Goal: Task Accomplishment & Management: Complete application form

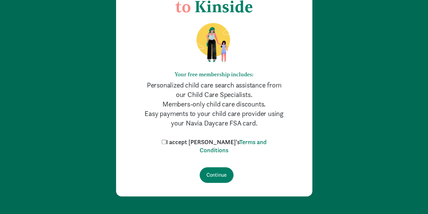
scroll to position [65, 0]
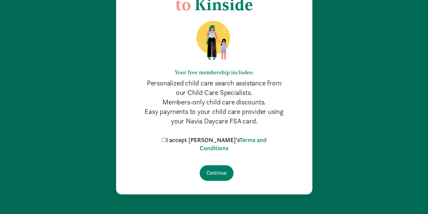
click at [166, 142] on input "I accept [PERSON_NAME]'s Terms and Conditions" at bounding box center [164, 139] width 4 height 4
checkbox input "true"
click at [203, 178] on input "Continue" at bounding box center [217, 173] width 34 height 16
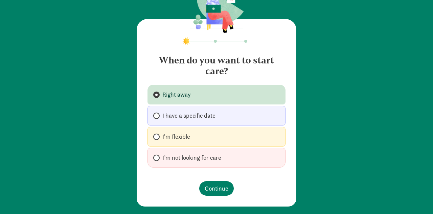
scroll to position [34, 0]
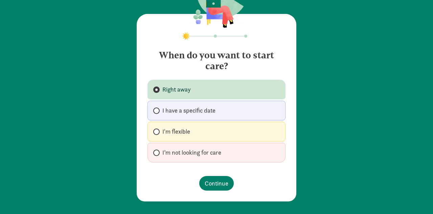
click at [156, 119] on label "I have a specific date" at bounding box center [217, 111] width 138 height 20
click at [156, 113] on input "I have a specific date" at bounding box center [155, 110] width 4 height 4
radio input "true"
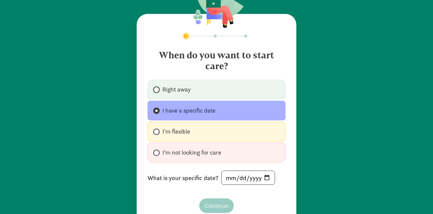
click at [153, 90] on input "Right away" at bounding box center [155, 89] width 4 height 4
radio input "true"
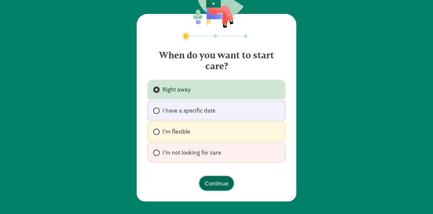
click at [210, 186] on span "Continue" at bounding box center [217, 182] width 24 height 9
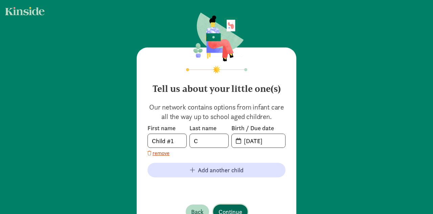
scroll to position [29, 0]
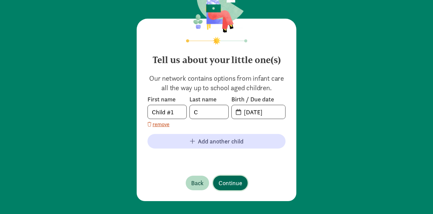
click at [223, 188] on button "Continue" at bounding box center [230, 182] width 35 height 15
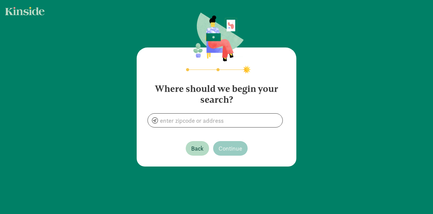
scroll to position [0, 0]
click at [191, 146] on span "Back" at bounding box center [197, 148] width 13 height 9
